Goal: Information Seeking & Learning: Find specific page/section

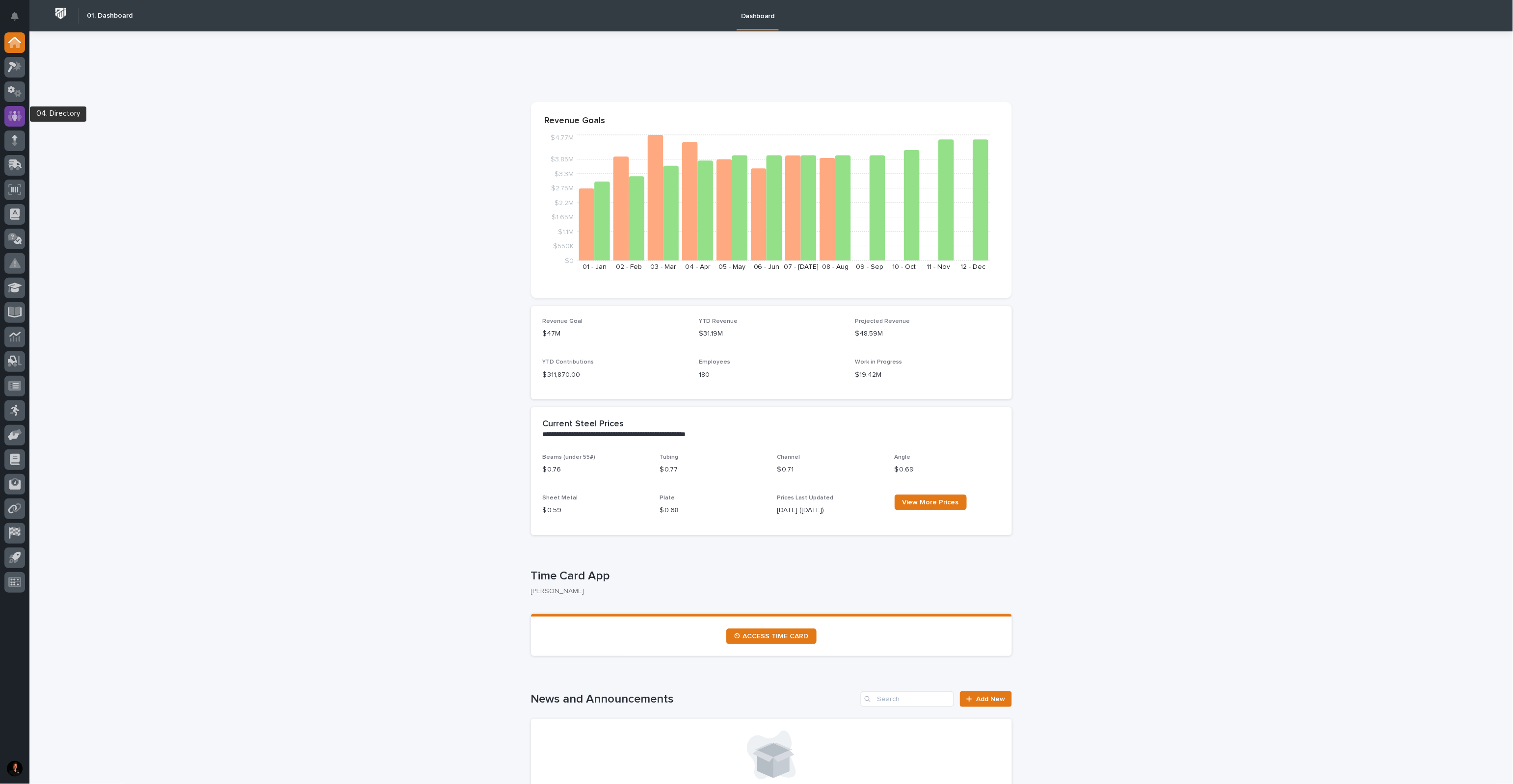
click at [9, 113] on icon at bounding box center [15, 116] width 14 height 11
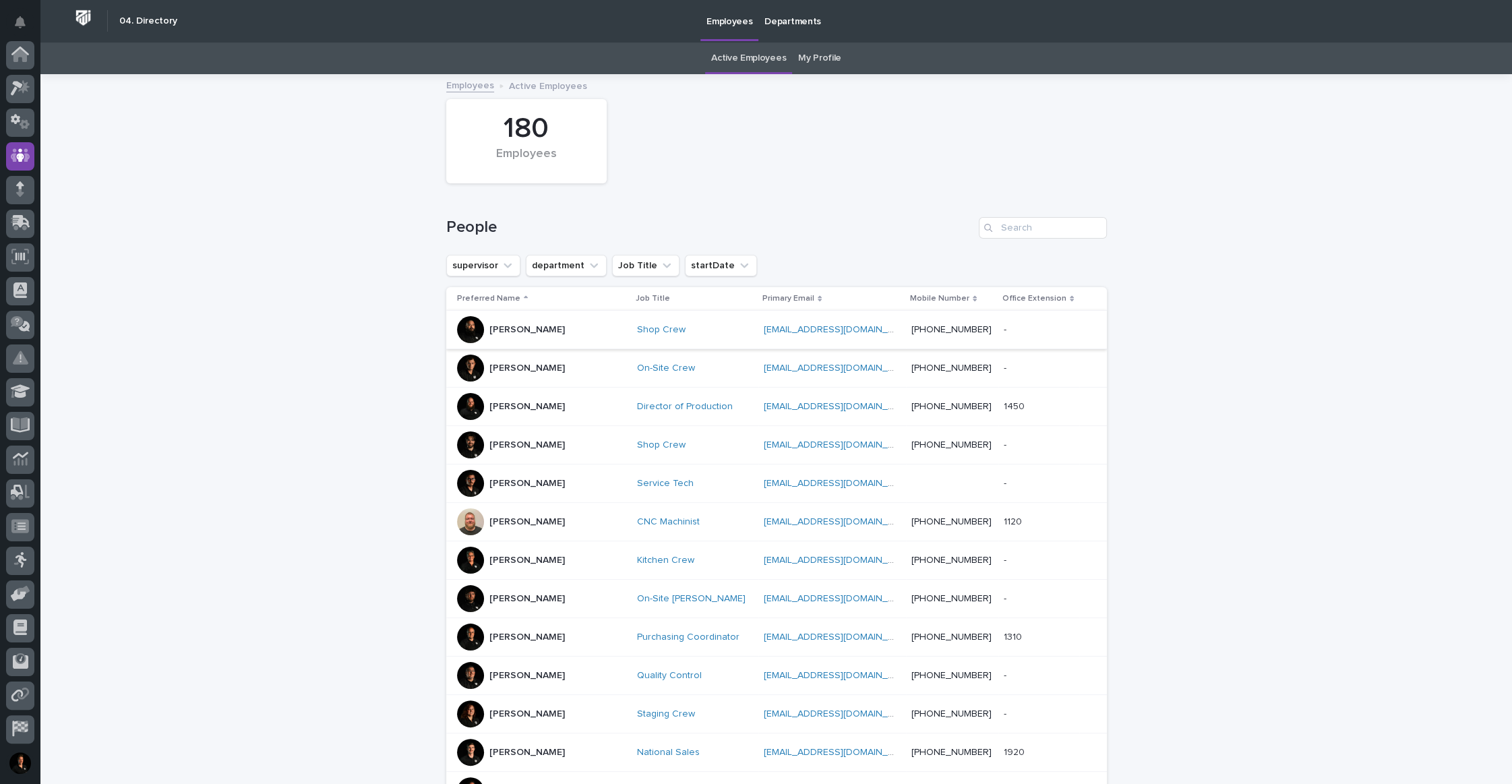
scroll to position [2, 0]
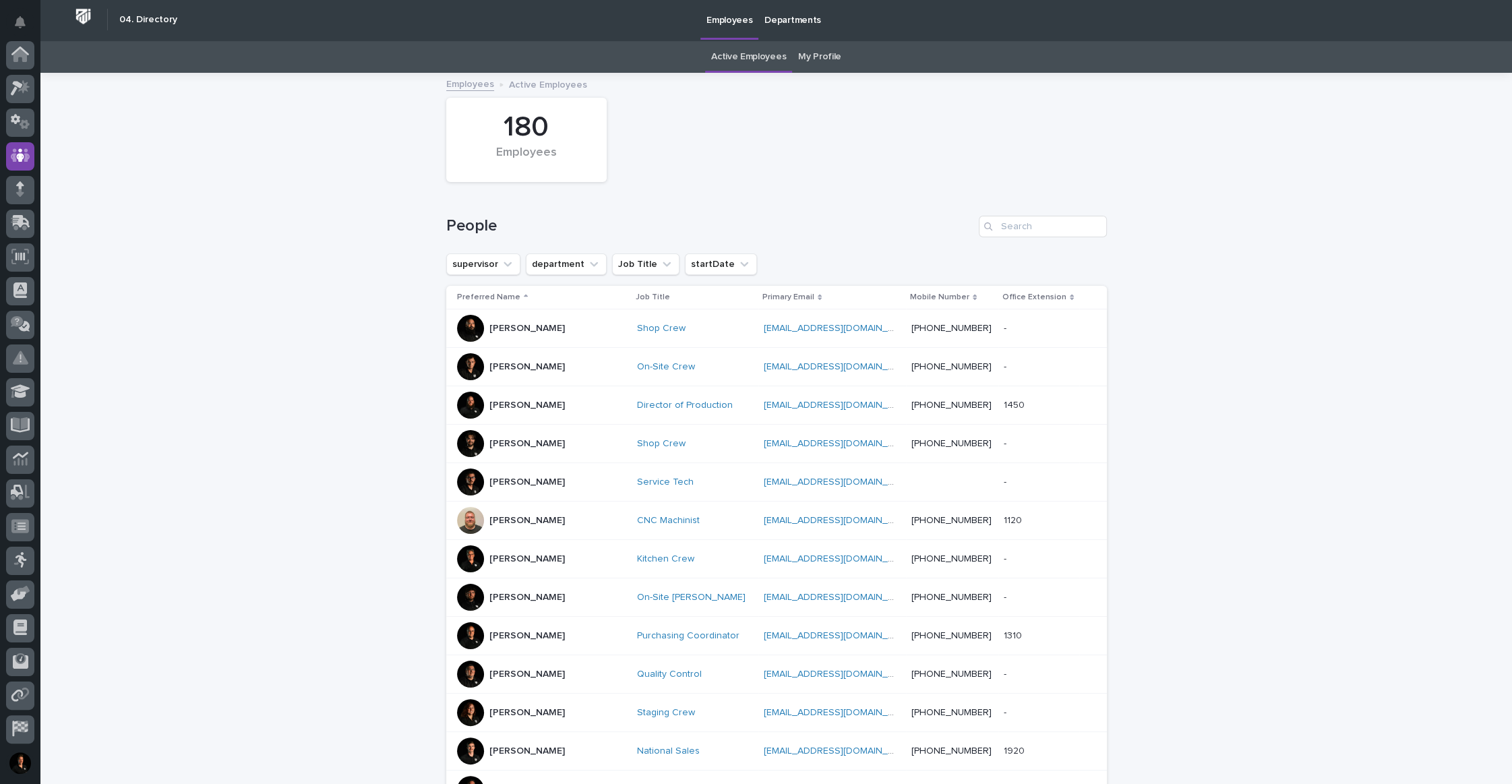
click at [505, 335] on p "[PERSON_NAME]" at bounding box center [527, 329] width 76 height 12
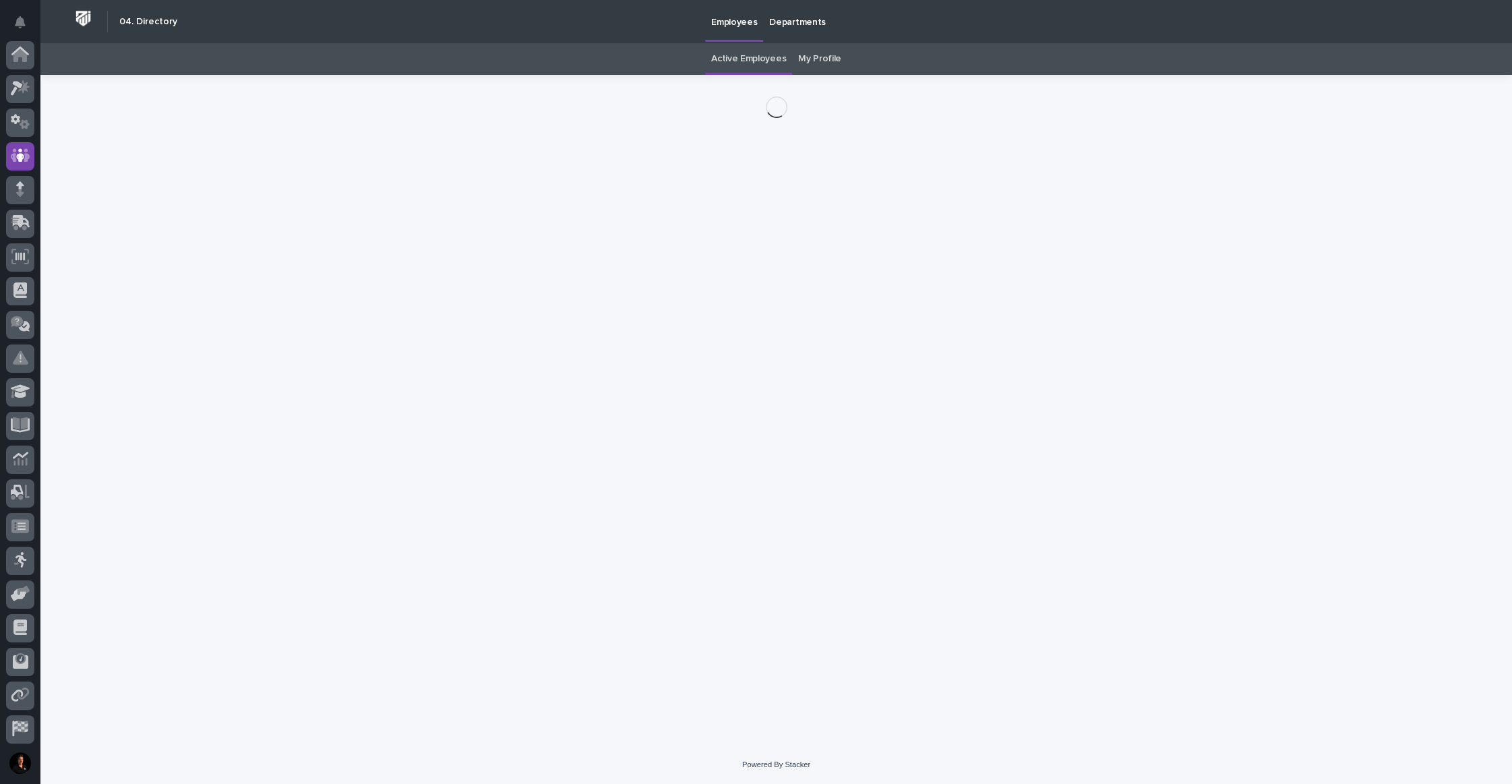
scroll to position [69, 0]
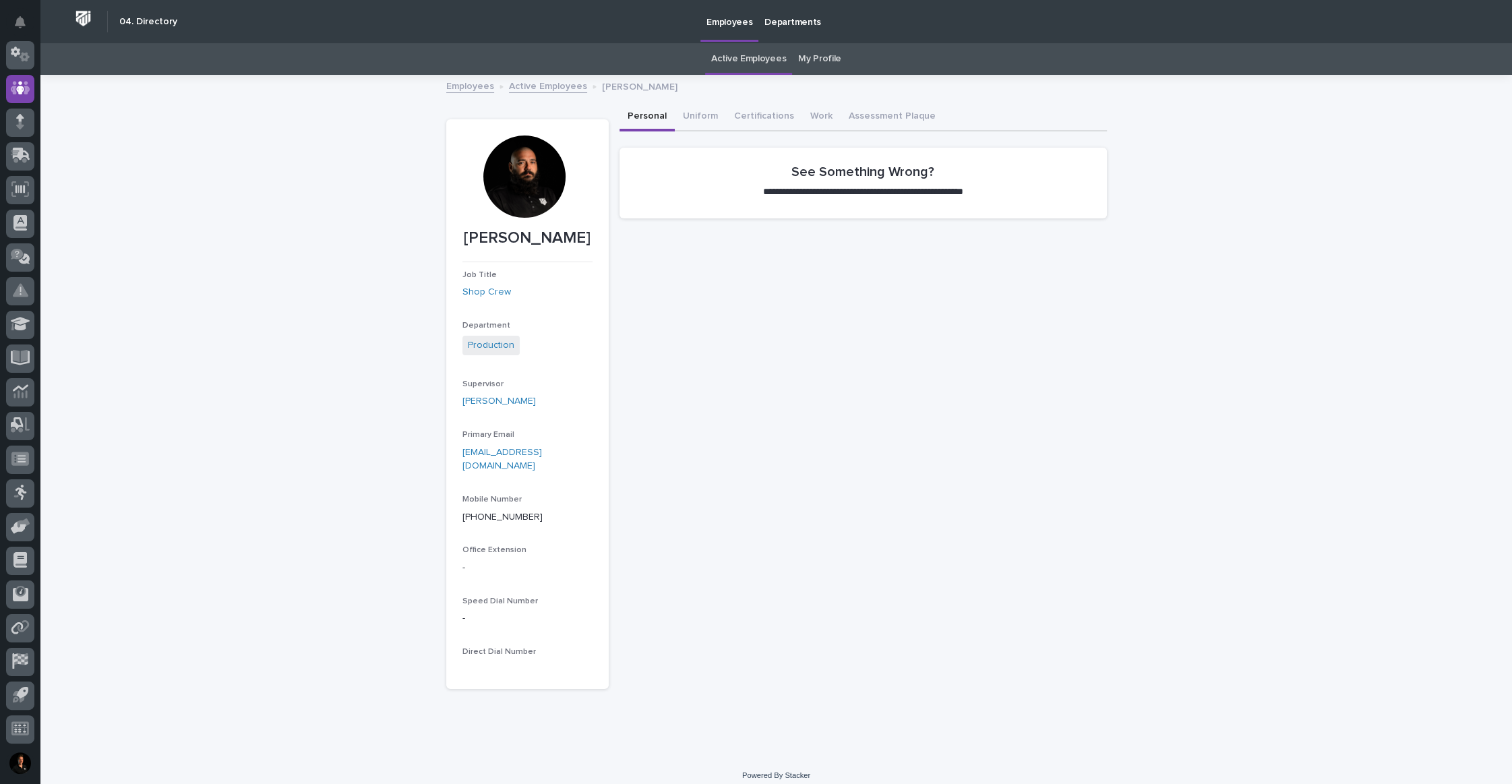
click at [534, 194] on div at bounding box center [524, 176] width 82 height 82
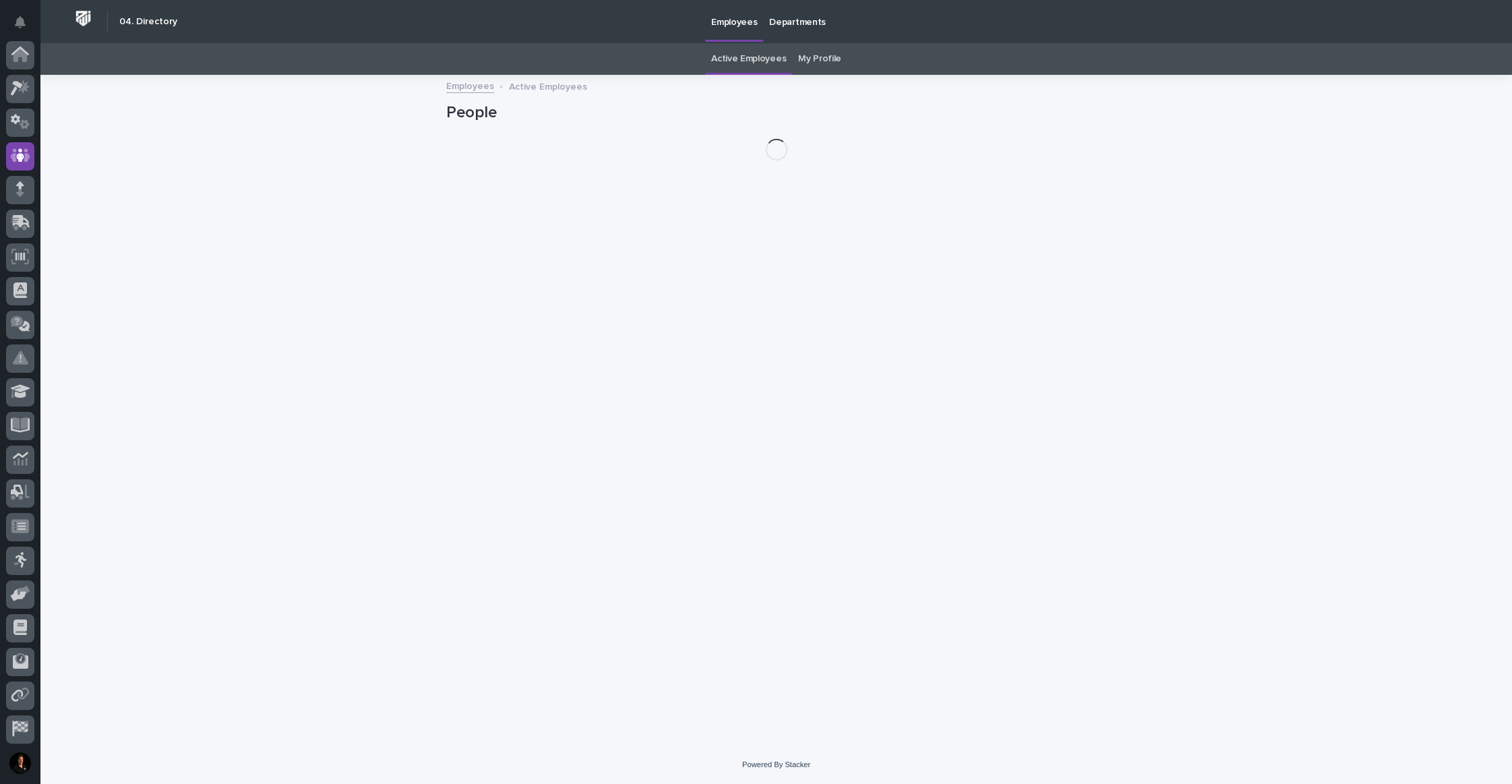
scroll to position [69, 0]
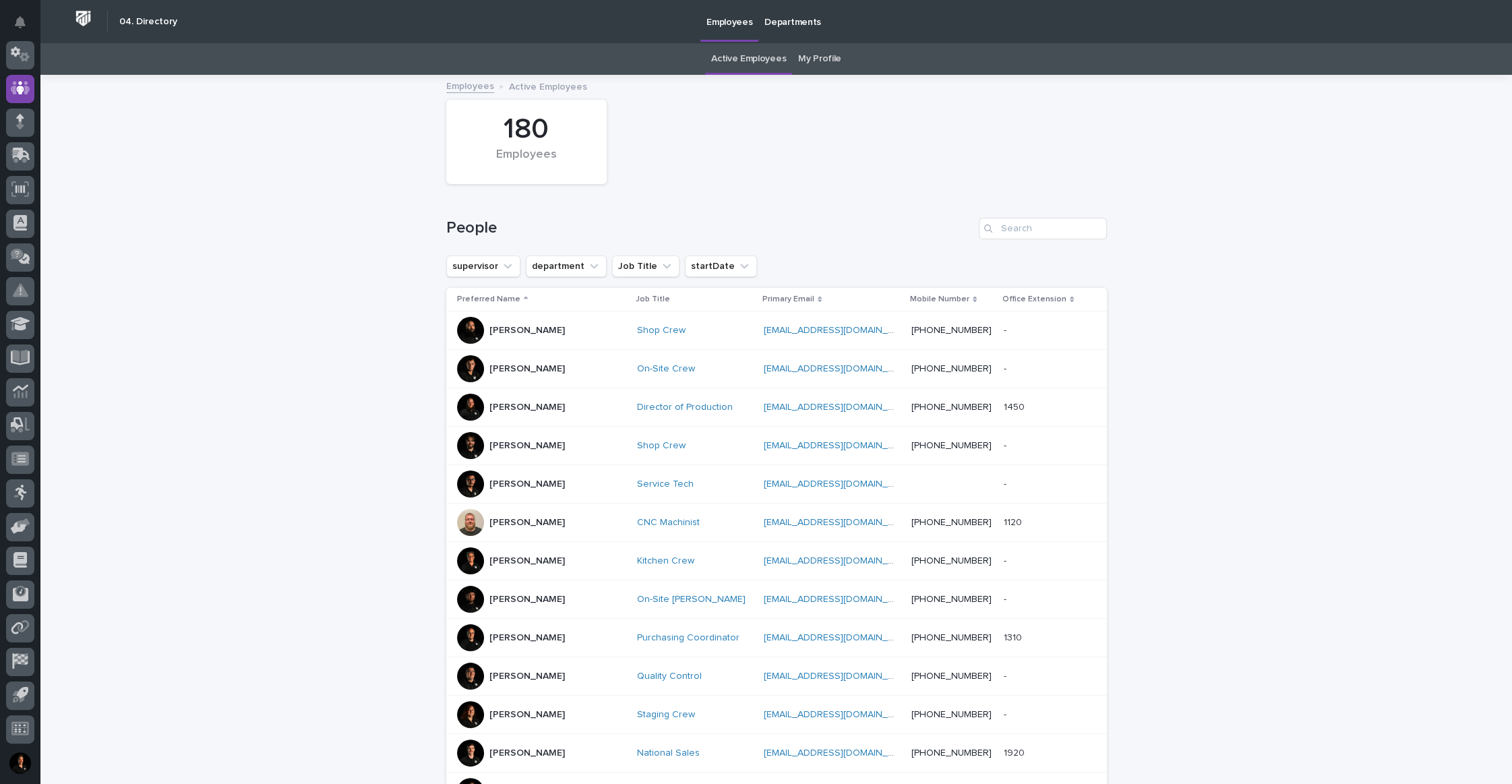
click at [537, 374] on p "[PERSON_NAME]" at bounding box center [527, 369] width 76 height 12
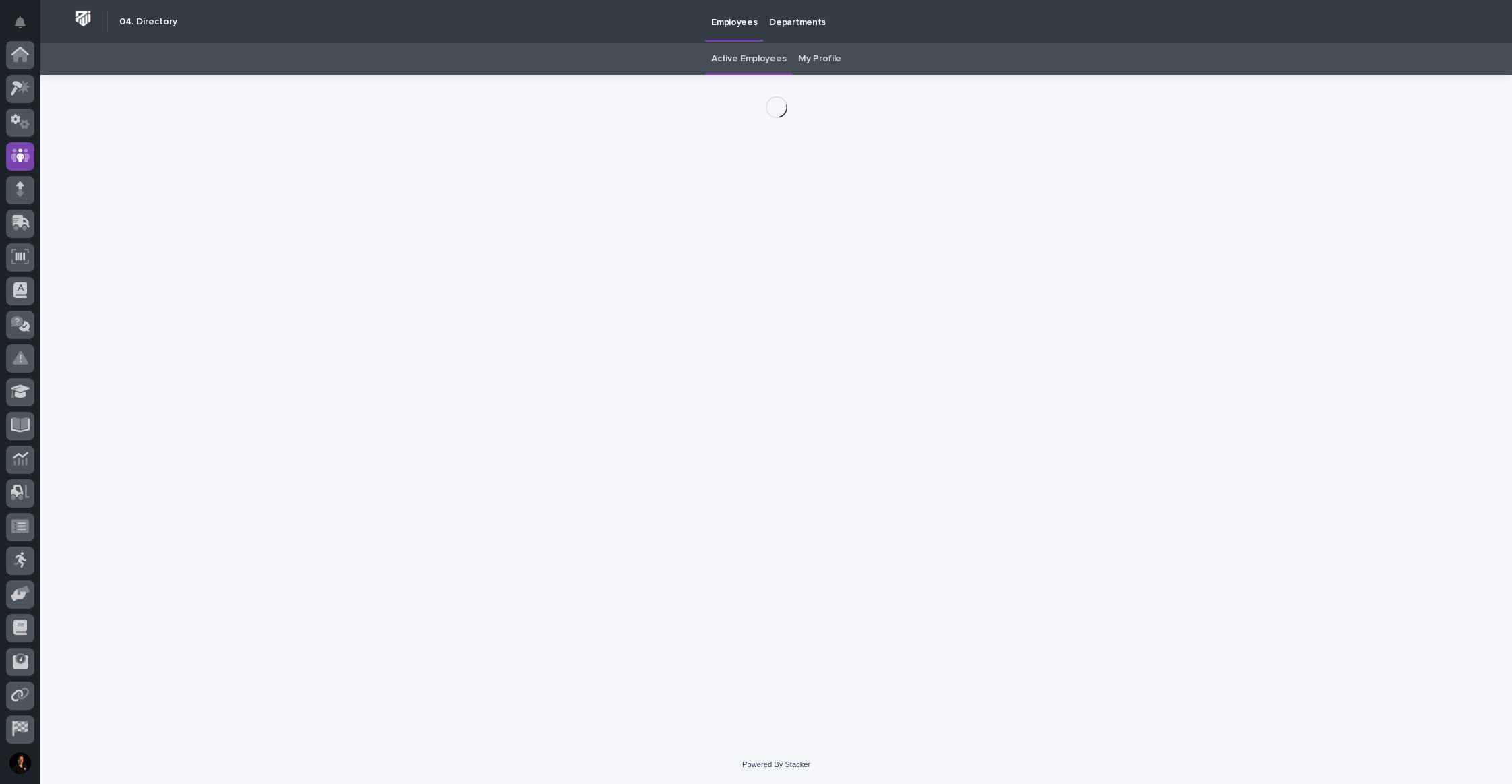
scroll to position [69, 0]
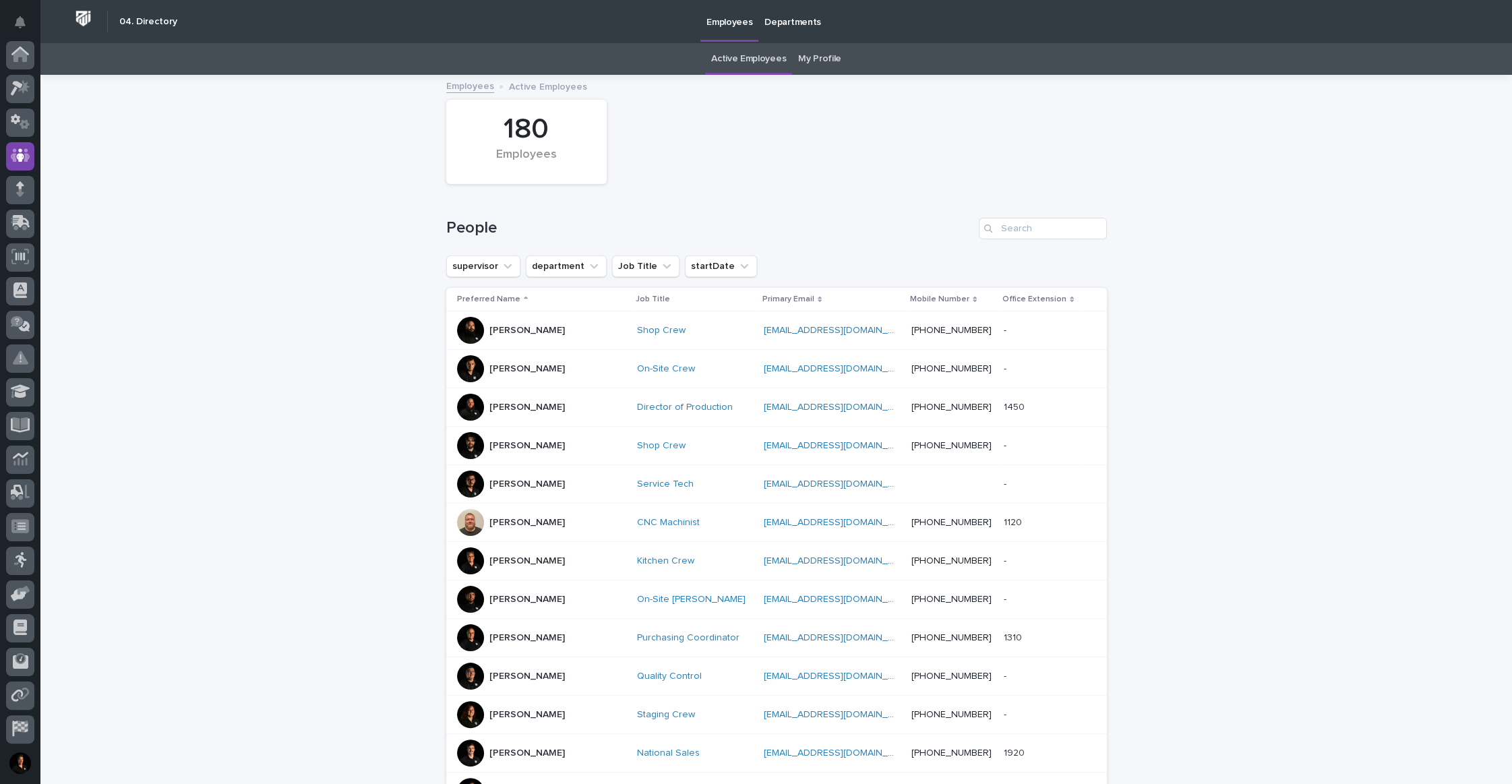
scroll to position [69, 0]
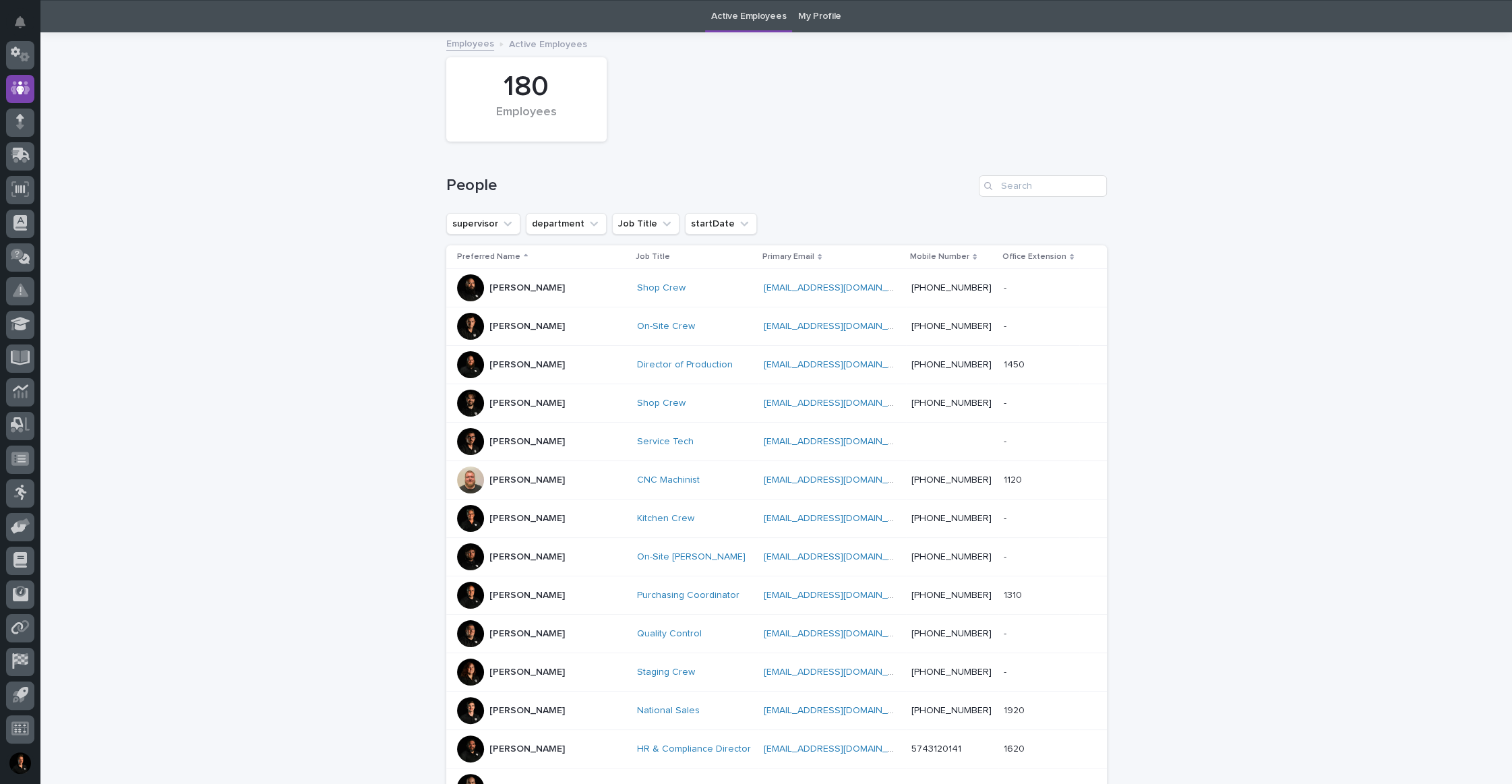
click at [524, 371] on p "[PERSON_NAME]" at bounding box center [527, 365] width 76 height 12
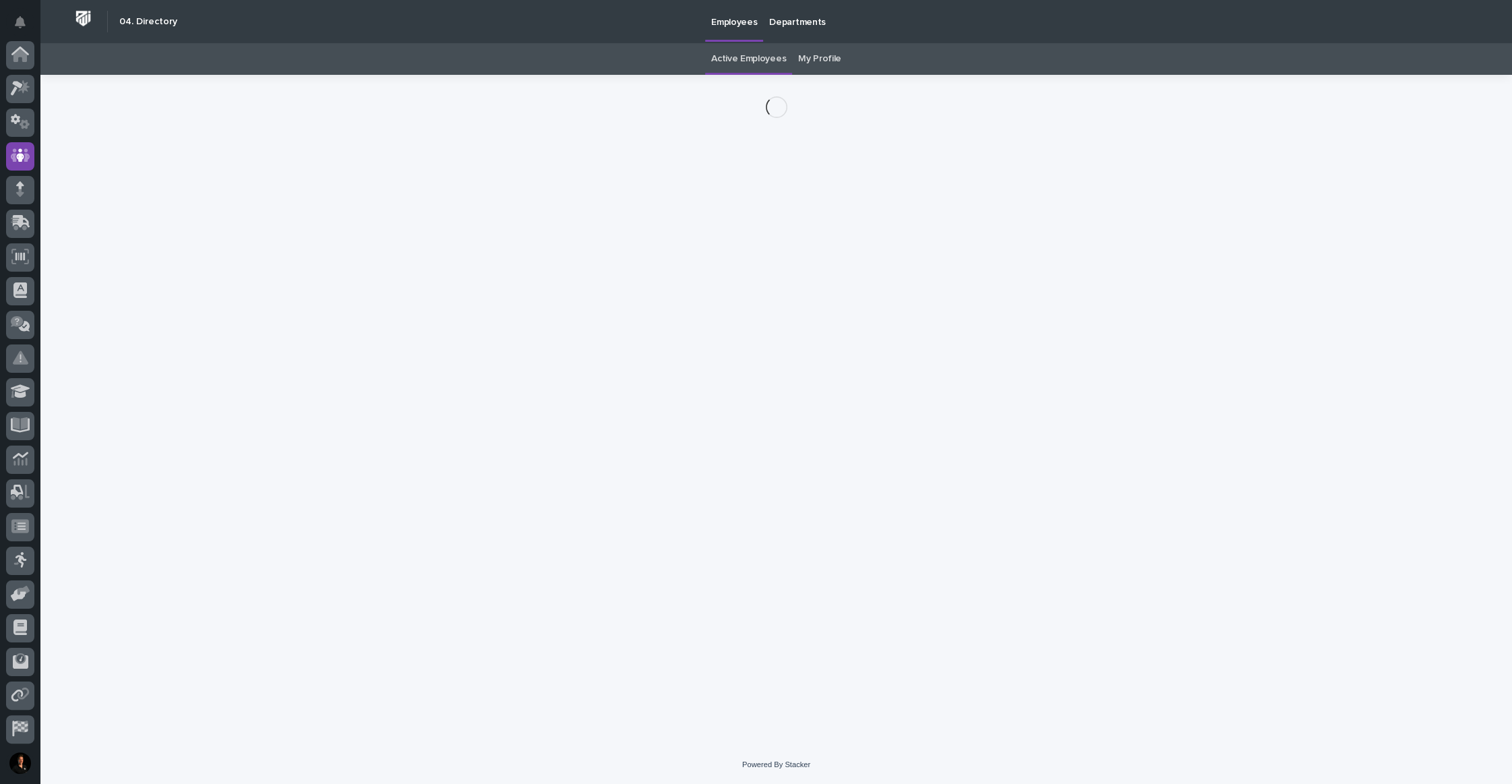
scroll to position [69, 0]
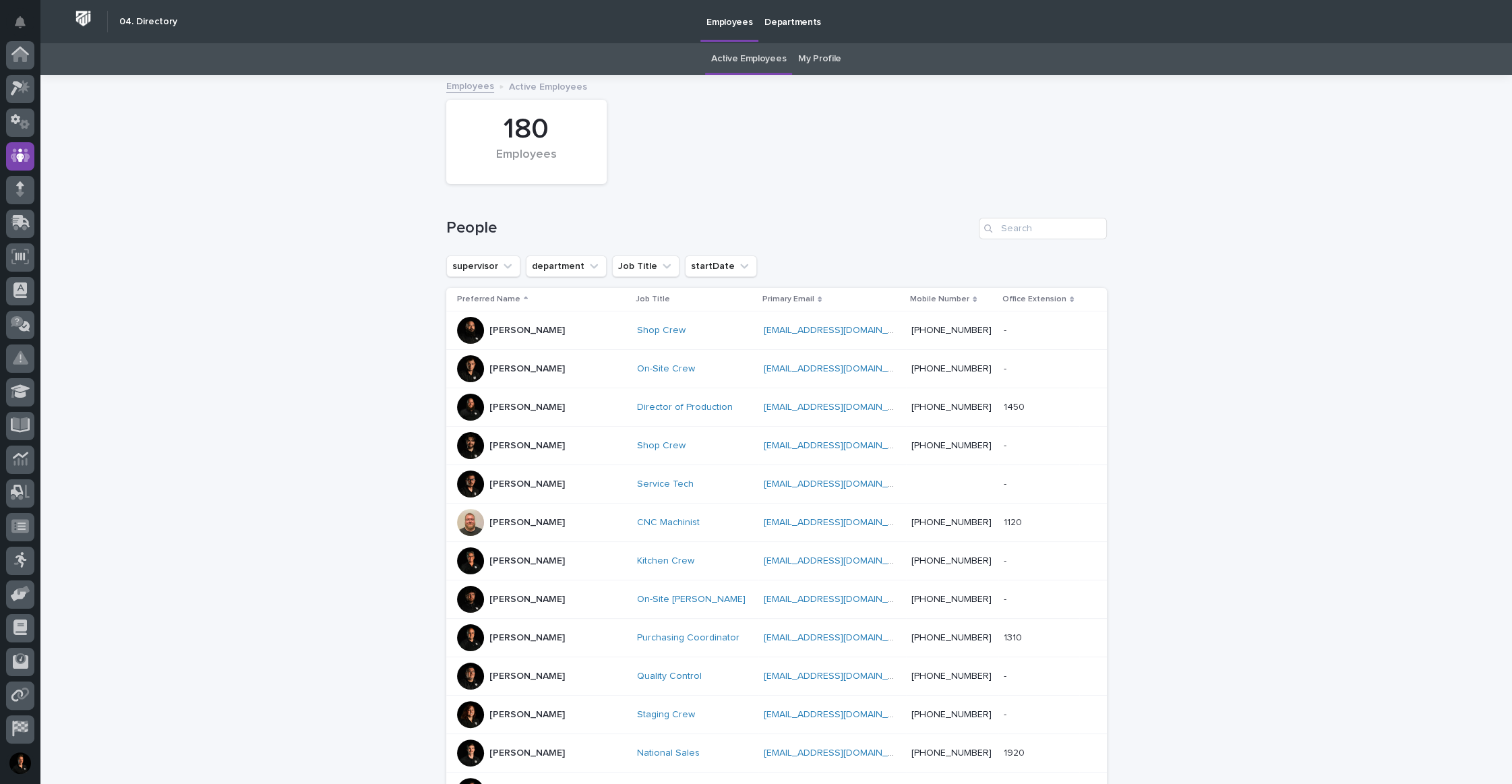
scroll to position [43, 0]
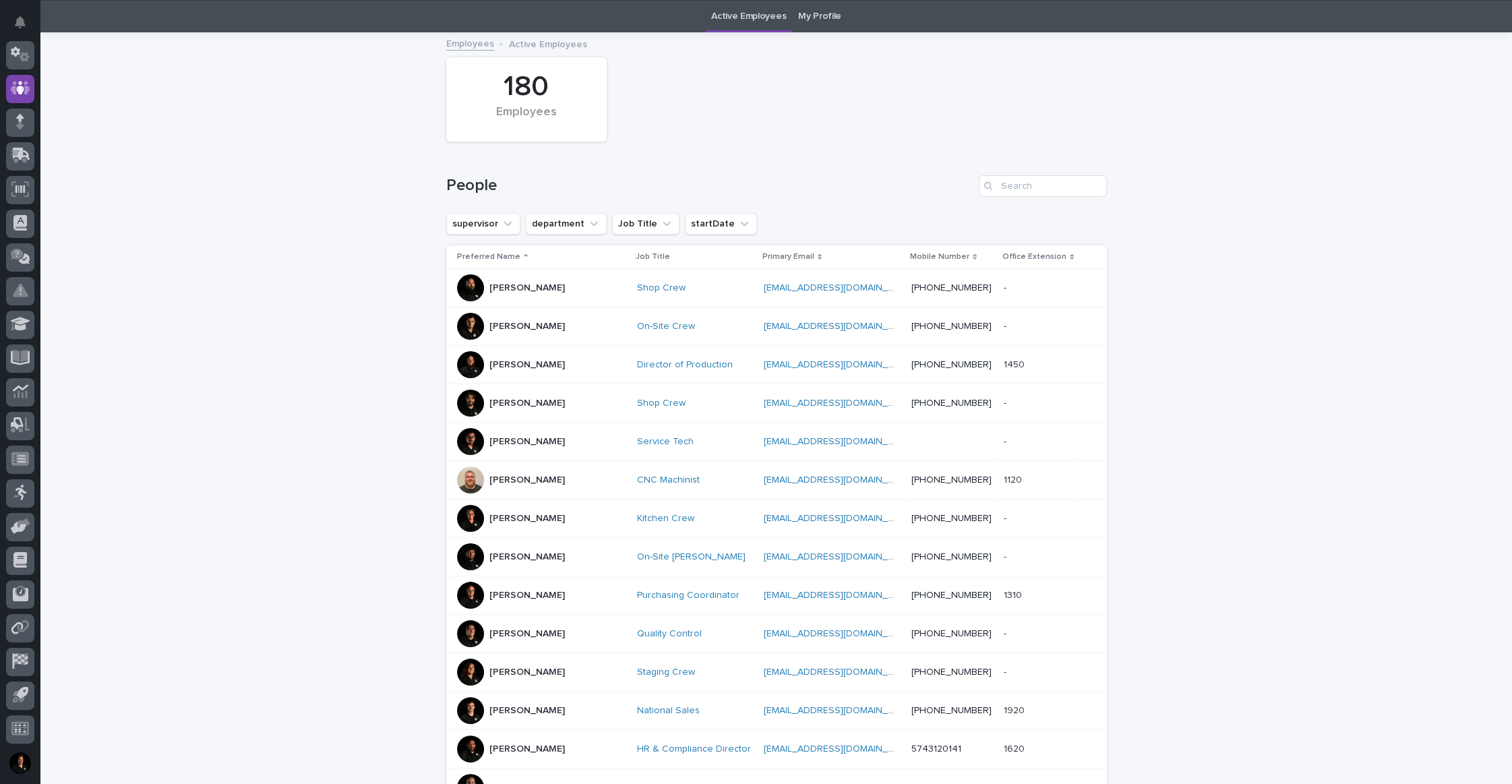
click at [525, 409] on p "[PERSON_NAME]" at bounding box center [527, 404] width 76 height 12
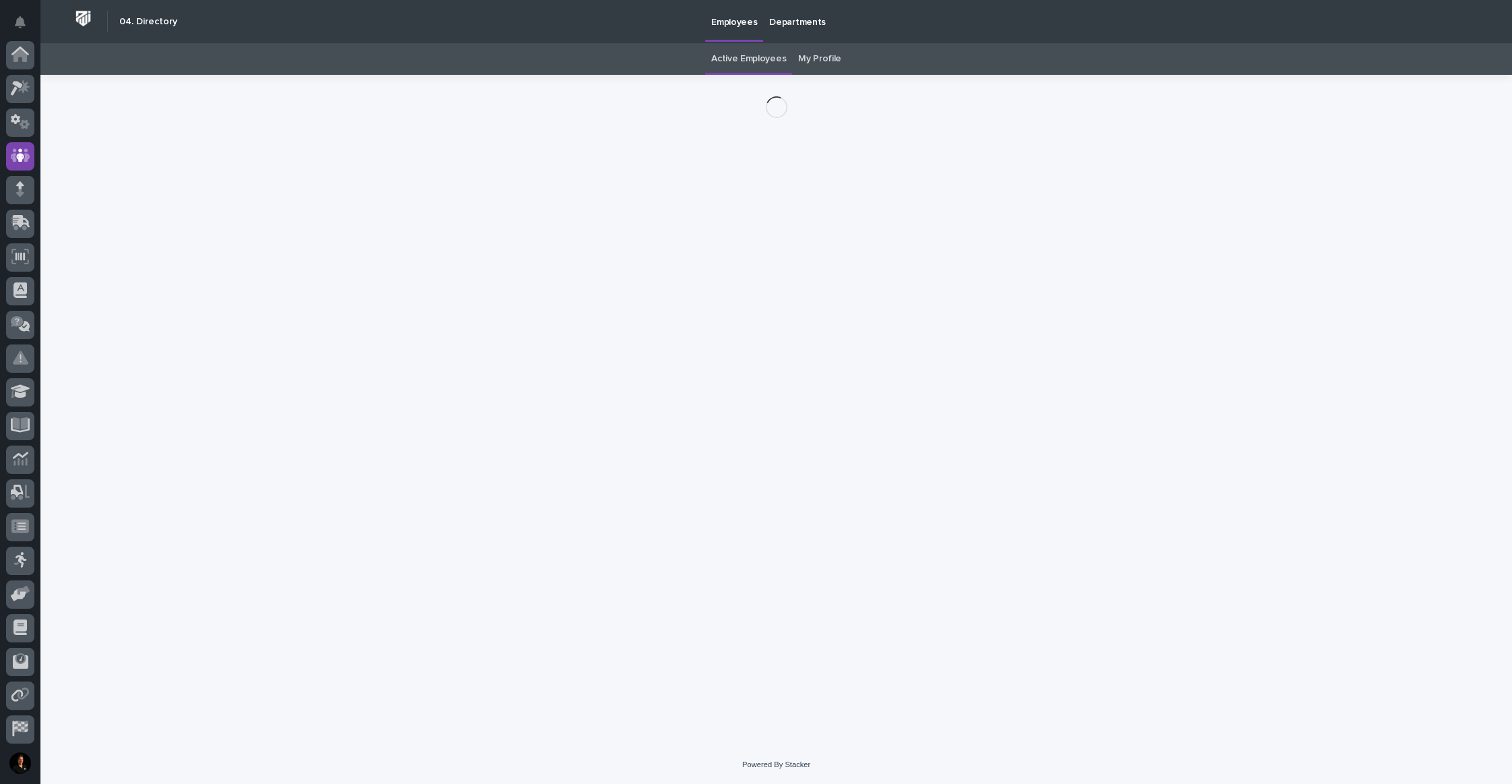
scroll to position [69, 0]
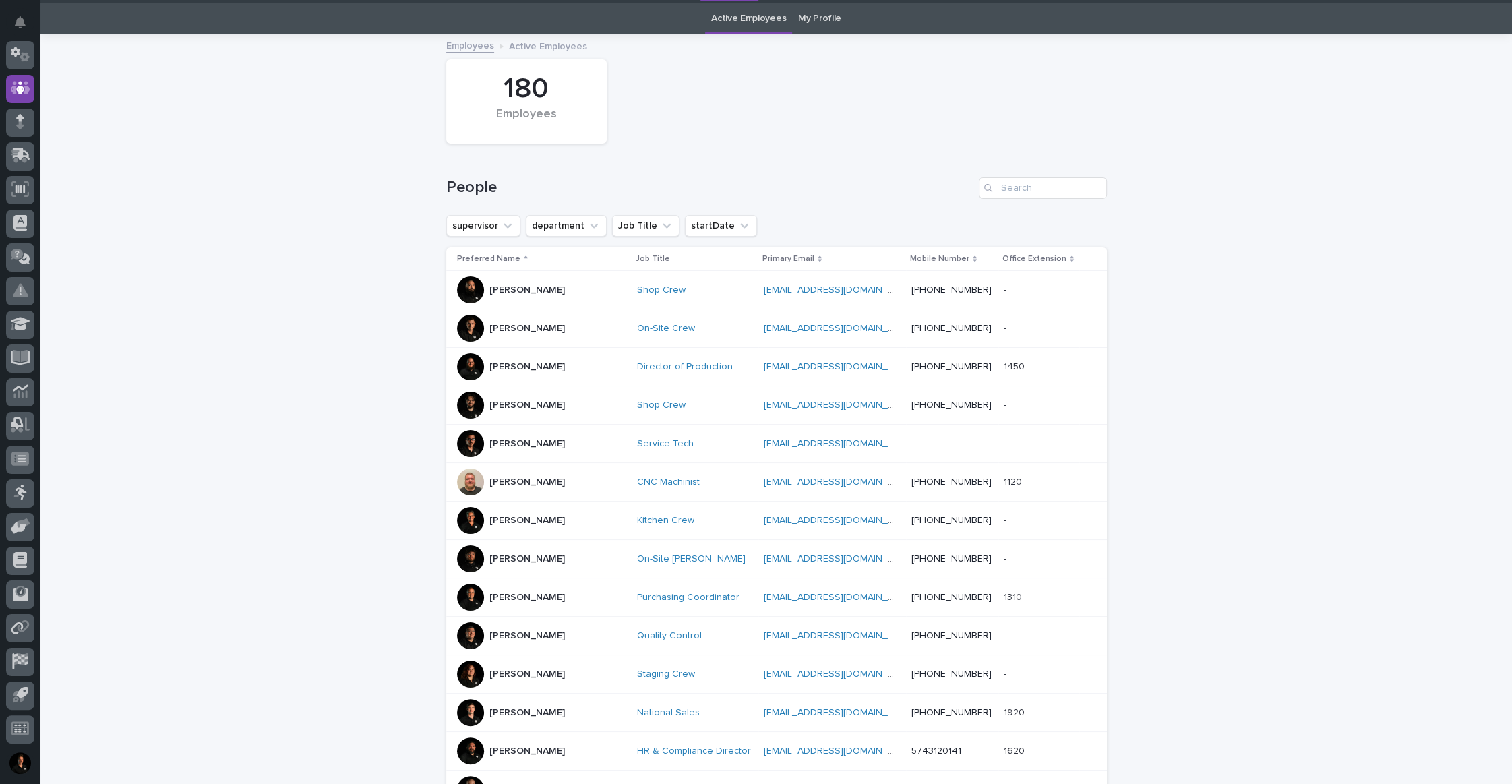
scroll to position [43, 0]
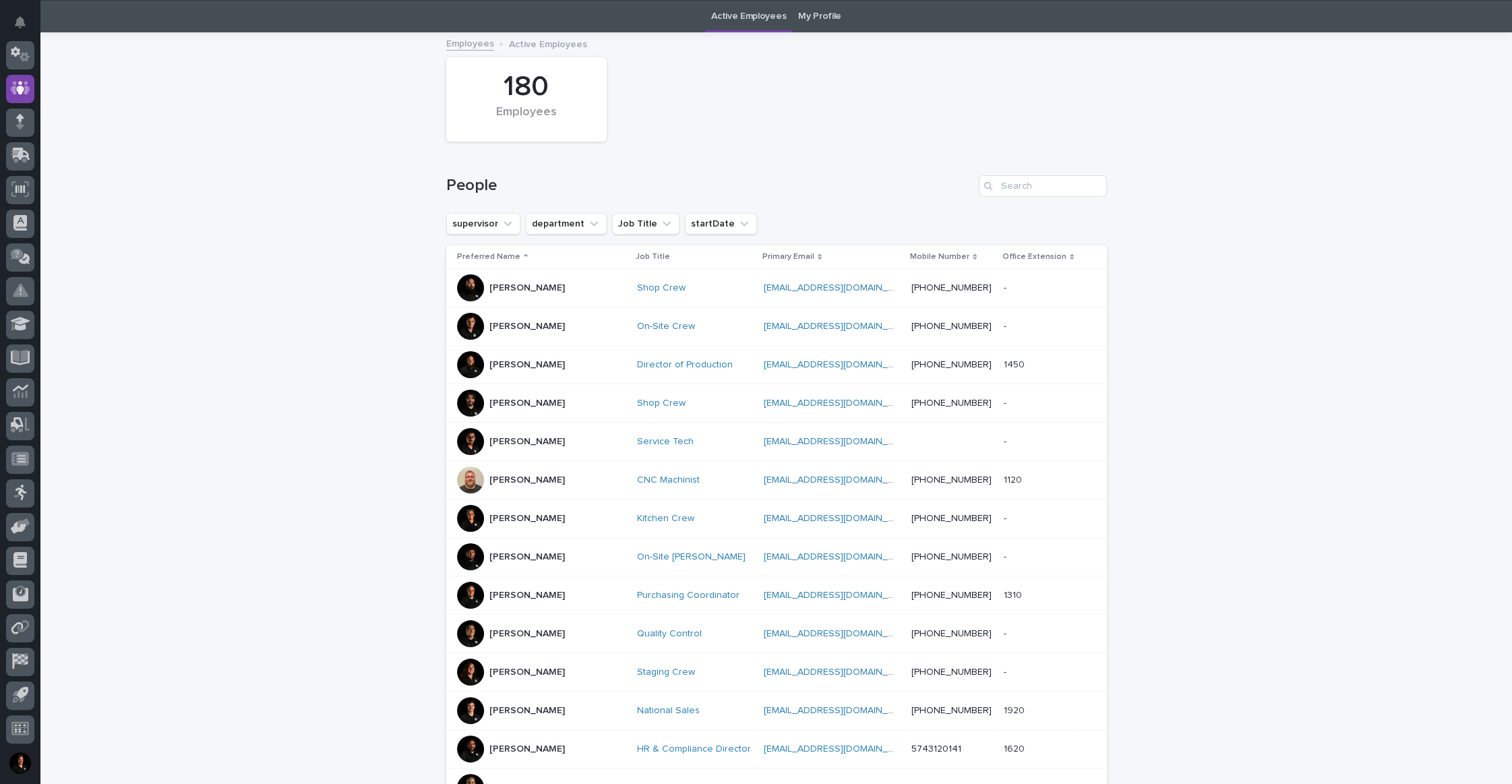
click at [533, 447] on p "[PERSON_NAME]" at bounding box center [527, 442] width 76 height 12
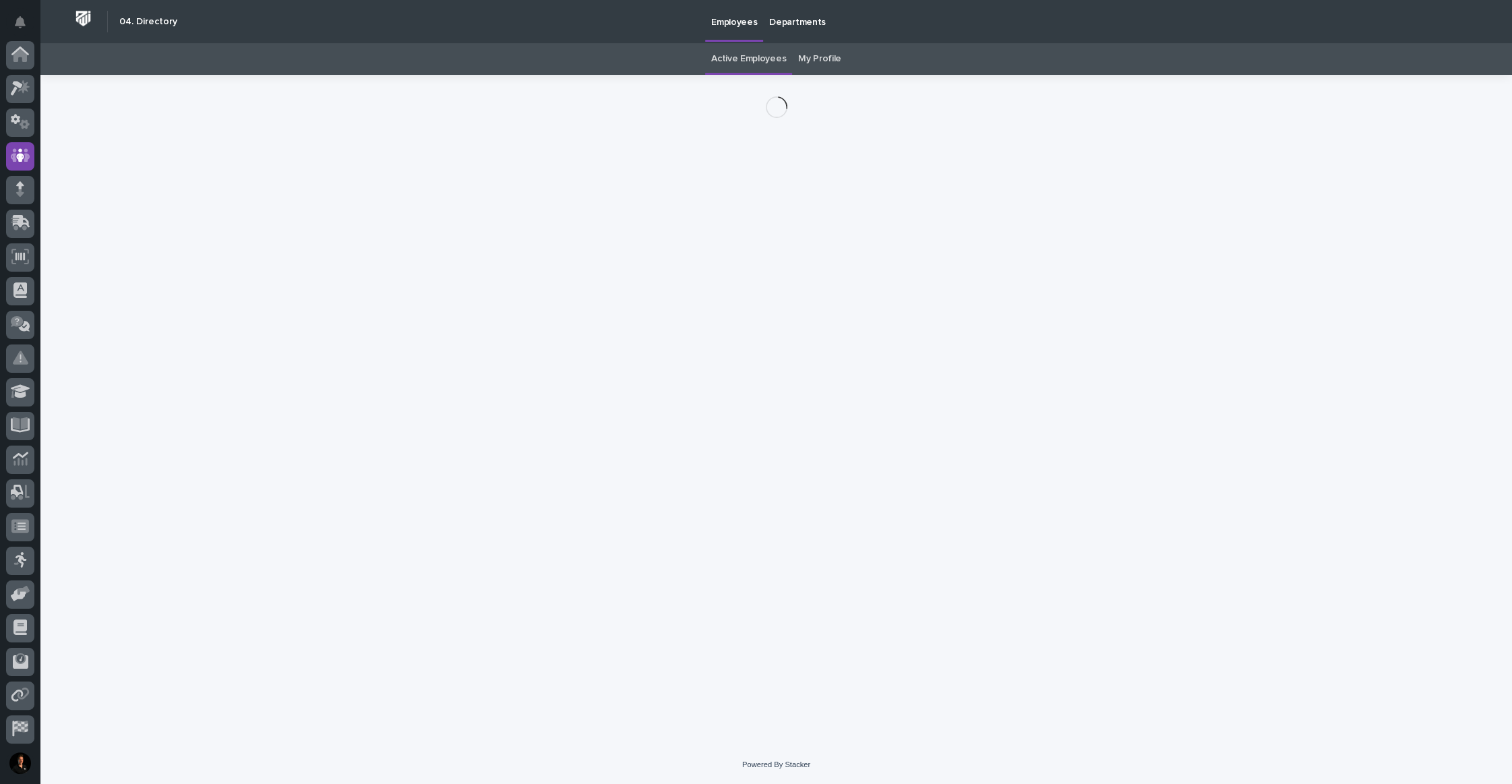
scroll to position [69, 0]
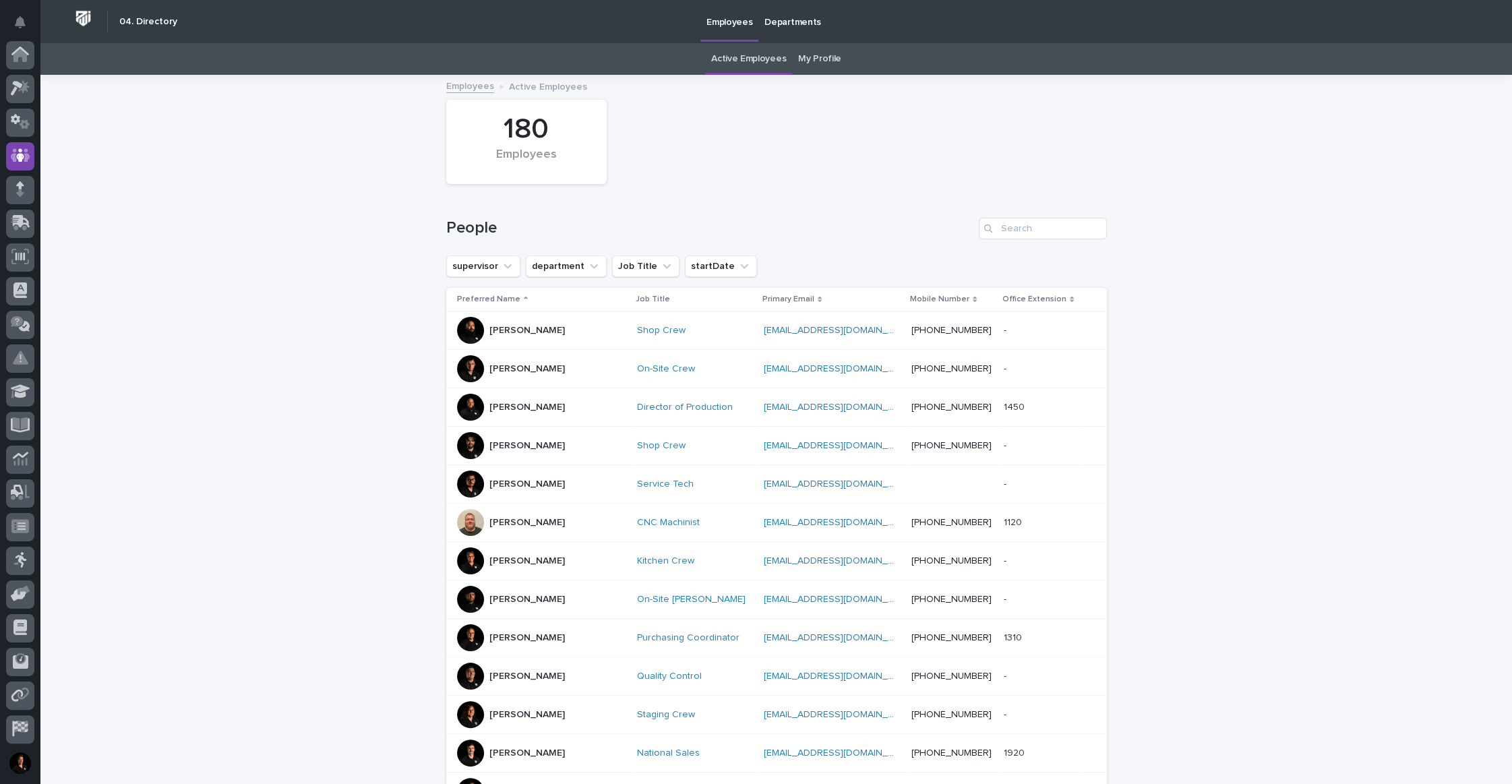
scroll to position [69, 0]
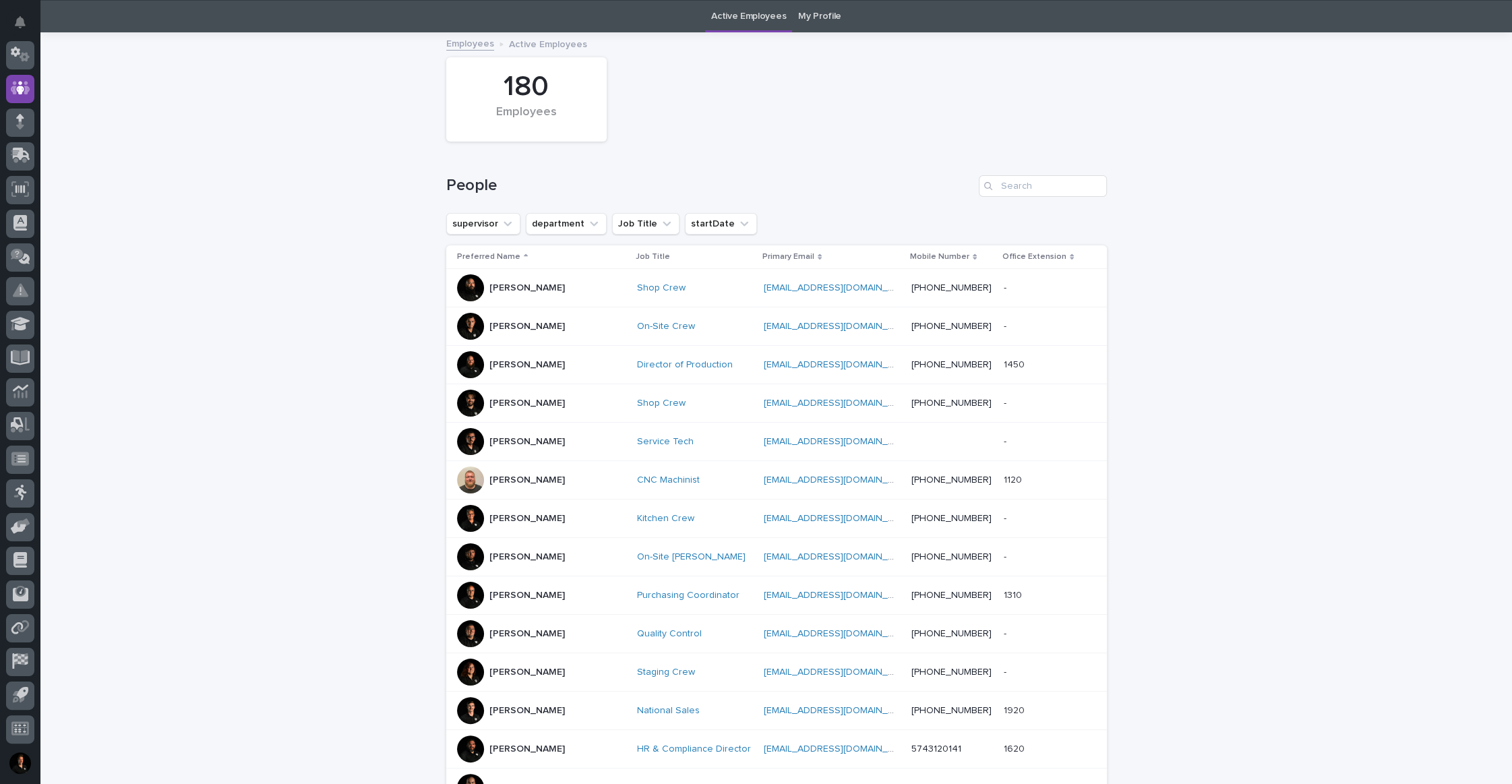
click at [531, 485] on p "[PERSON_NAME]" at bounding box center [527, 481] width 76 height 12
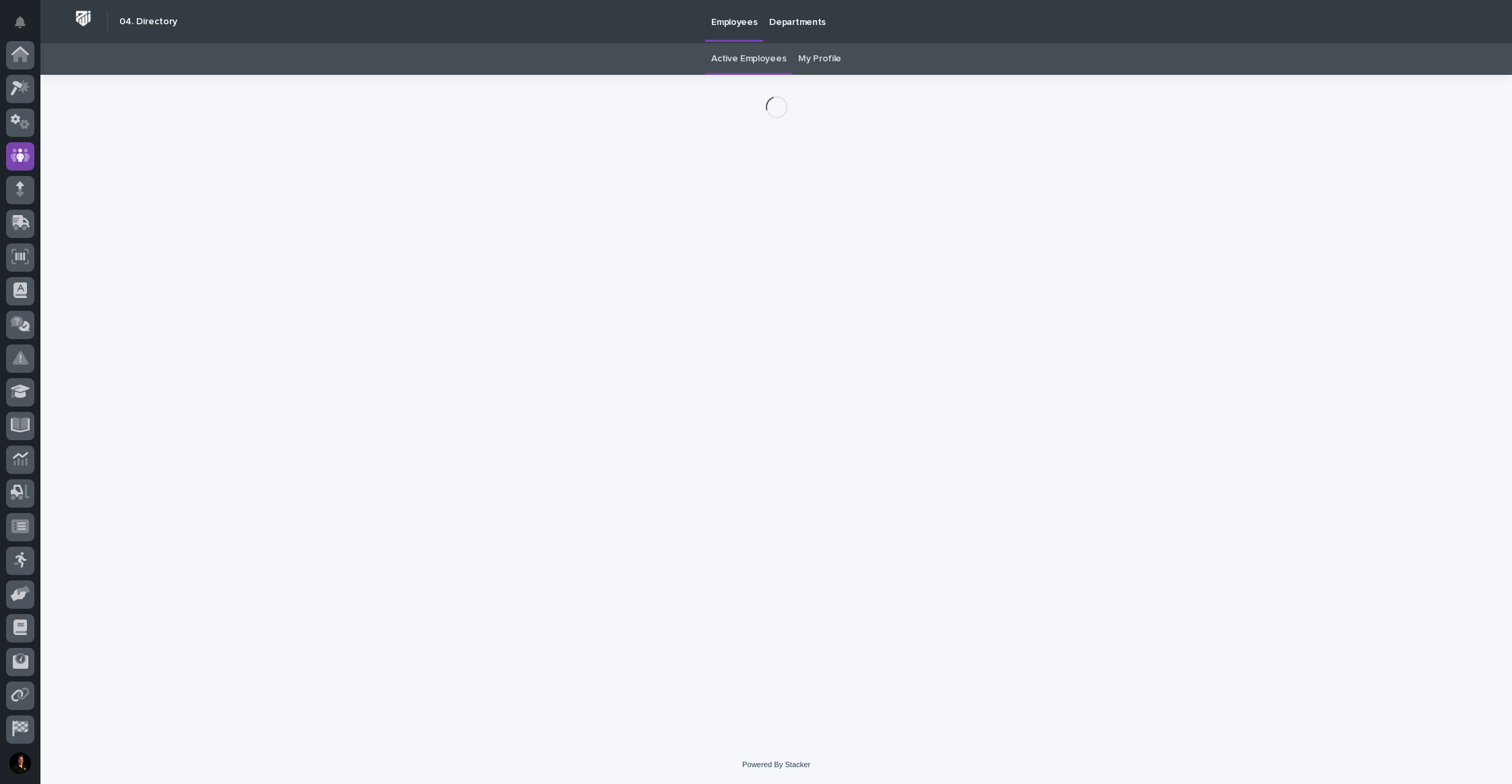
scroll to position [69, 0]
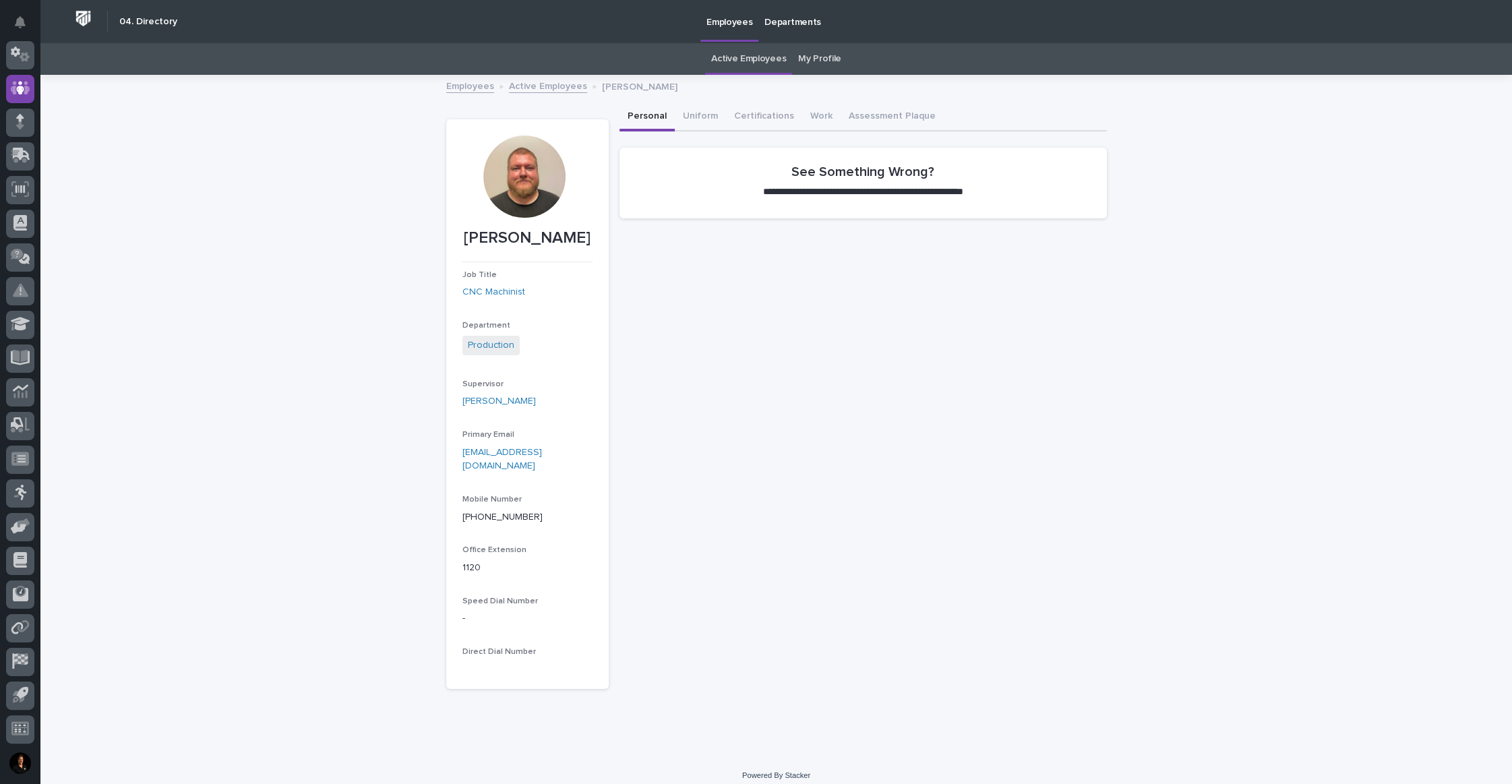
click at [524, 183] on div at bounding box center [524, 176] width 82 height 82
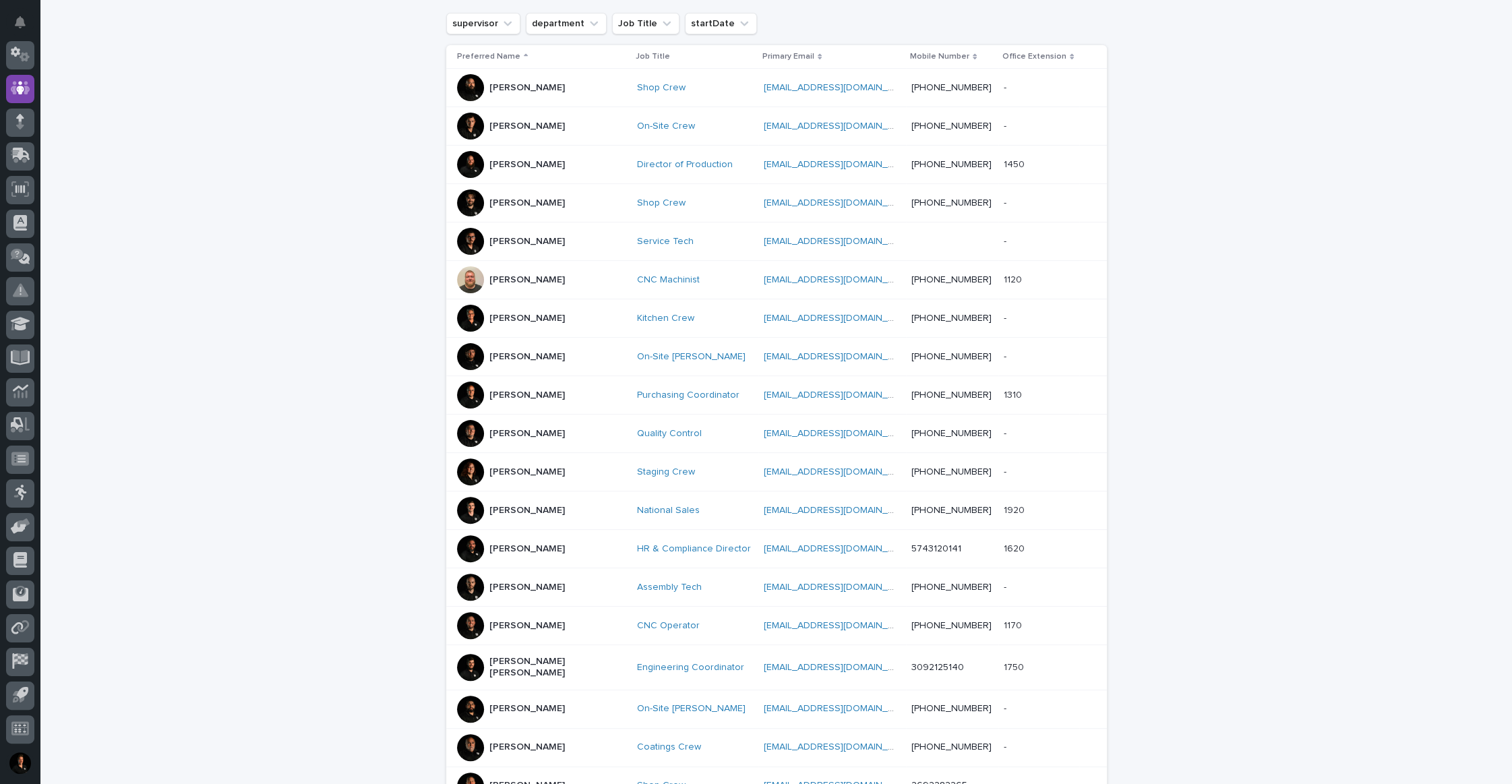
scroll to position [244, 0]
click at [525, 438] on p "[PERSON_NAME]" at bounding box center [527, 432] width 76 height 12
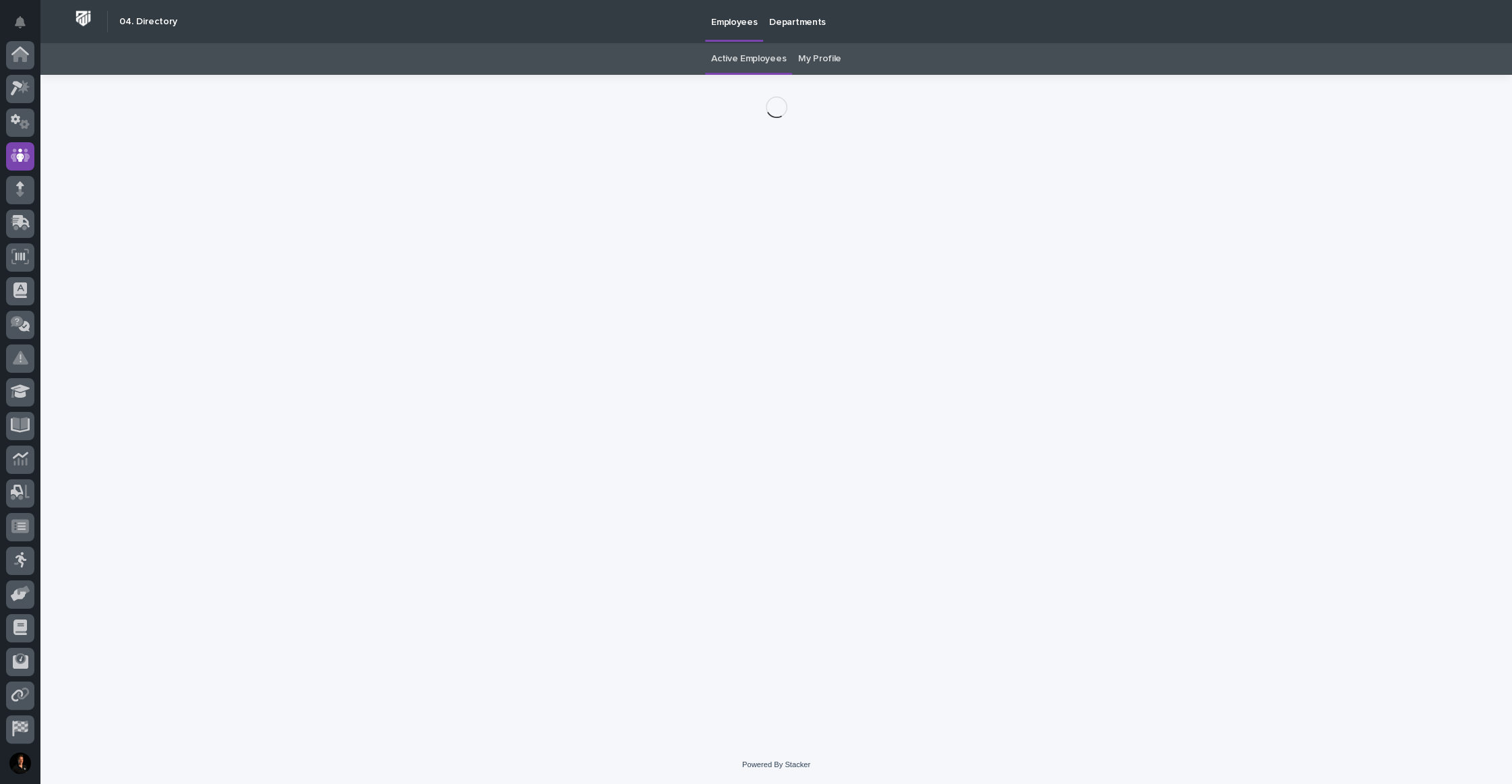
scroll to position [69, 0]
